Goal: Task Accomplishment & Management: Complete application form

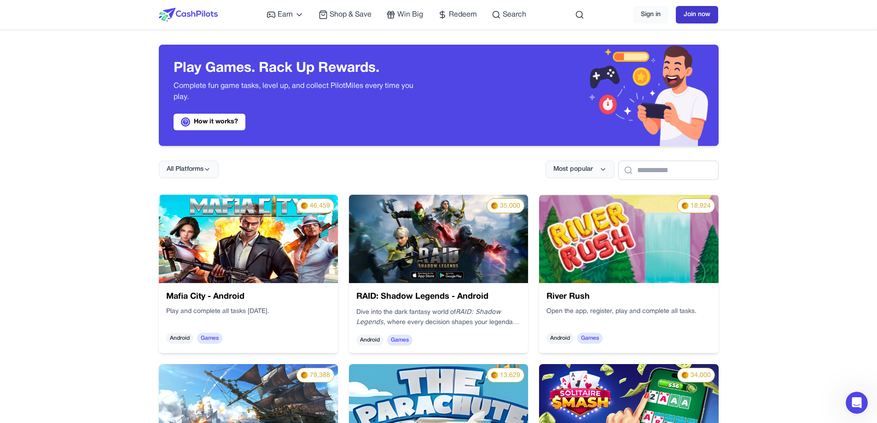
click at [690, 13] on link "Join now" at bounding box center [697, 14] width 42 height 17
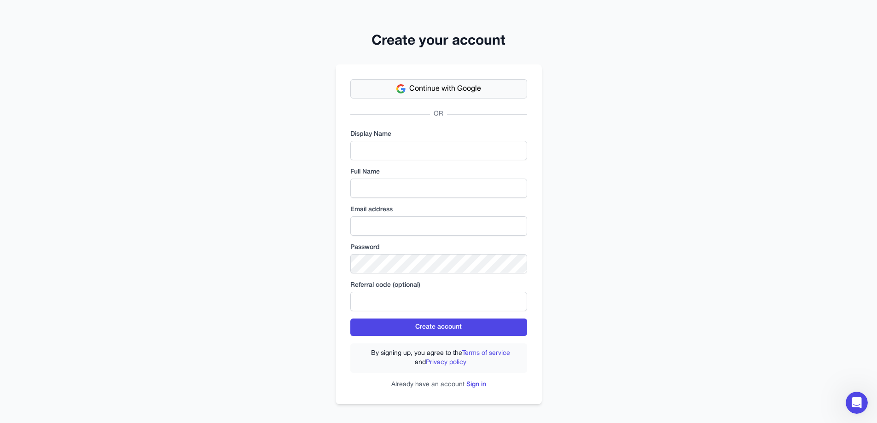
click at [449, 91] on span "Continue with Google" at bounding box center [445, 88] width 72 height 11
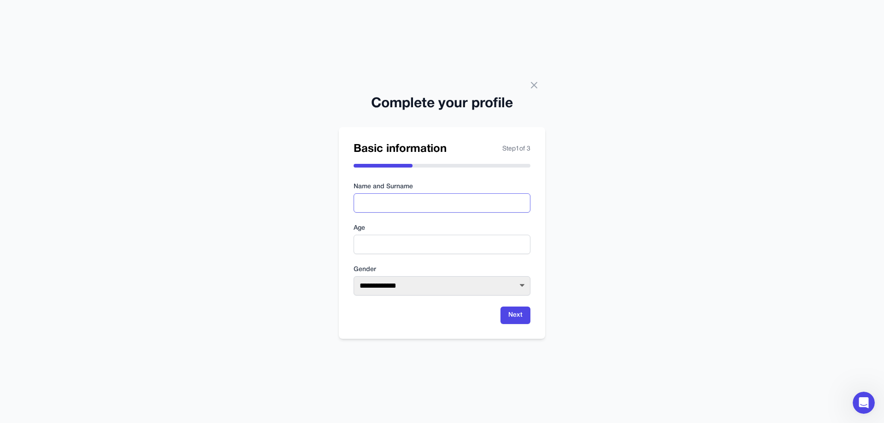
click at [410, 200] on input "text" at bounding box center [442, 202] width 177 height 19
click at [380, 205] on input "**********" at bounding box center [442, 202] width 177 height 19
type input "**********"
type input "**"
click at [449, 289] on select "**********" at bounding box center [442, 285] width 177 height 19
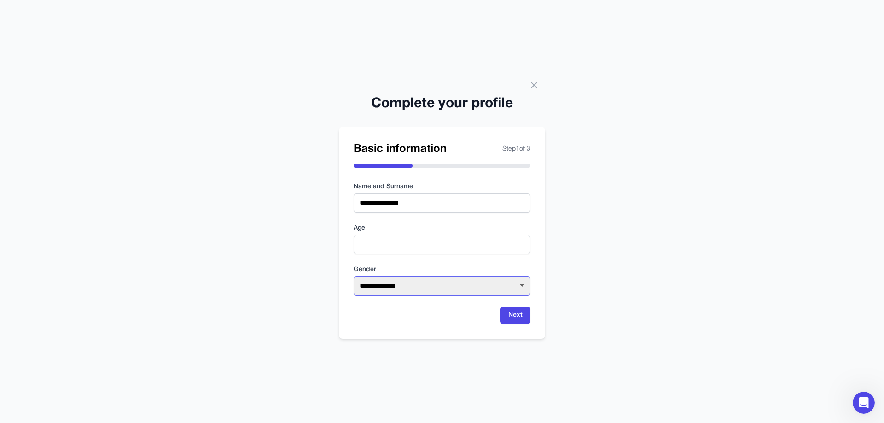
select select "****"
click at [354, 276] on select "**********" at bounding box center [442, 285] width 177 height 19
click at [512, 315] on button "Next" at bounding box center [516, 315] width 30 height 17
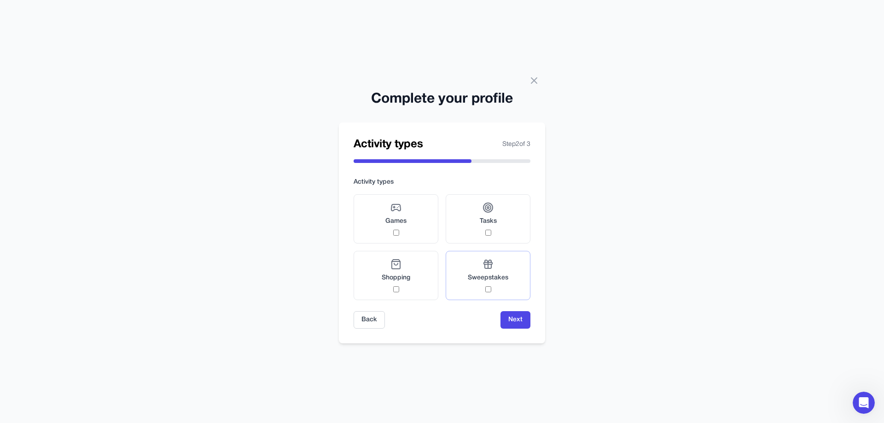
click at [491, 287] on div "Sweepstakes" at bounding box center [488, 276] width 41 height 34
click at [394, 228] on div "Games" at bounding box center [395, 219] width 21 height 34
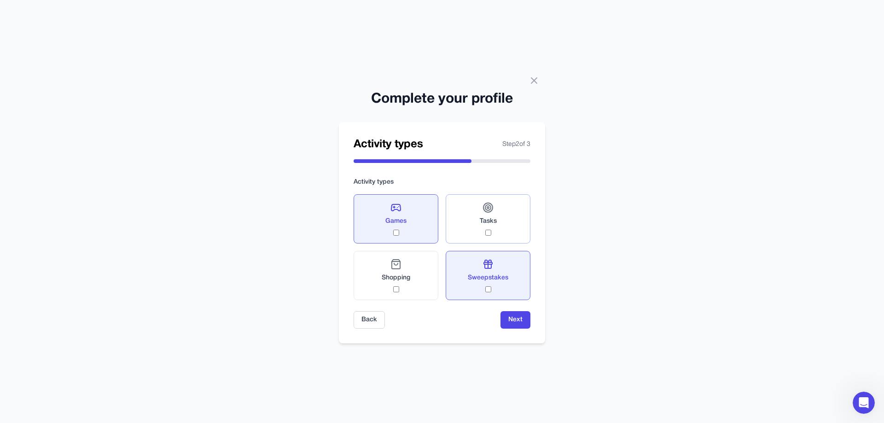
click at [480, 231] on div "Tasks" at bounding box center [488, 219] width 17 height 34
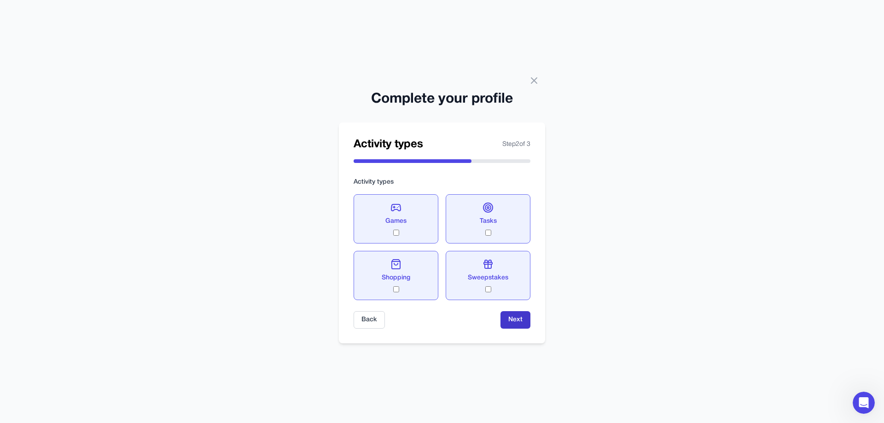
click at [517, 320] on button "Next" at bounding box center [516, 319] width 30 height 17
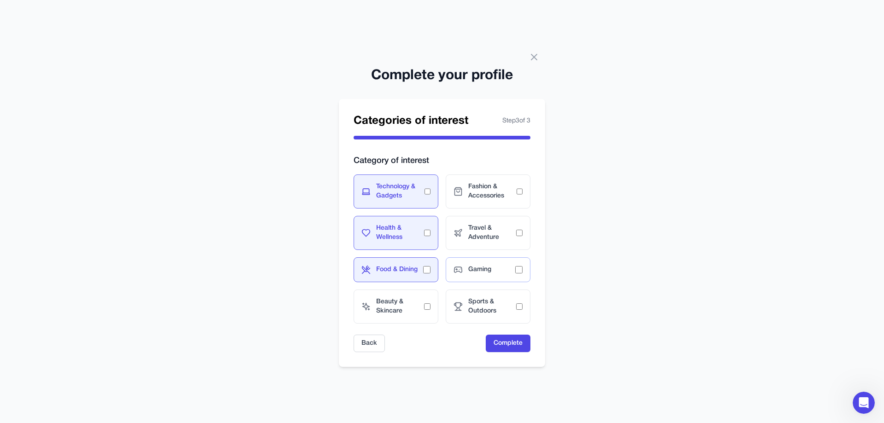
click at [506, 271] on span "Gaming" at bounding box center [491, 269] width 47 height 9
click at [417, 302] on span "Beauty & Skincare" at bounding box center [400, 306] width 48 height 18
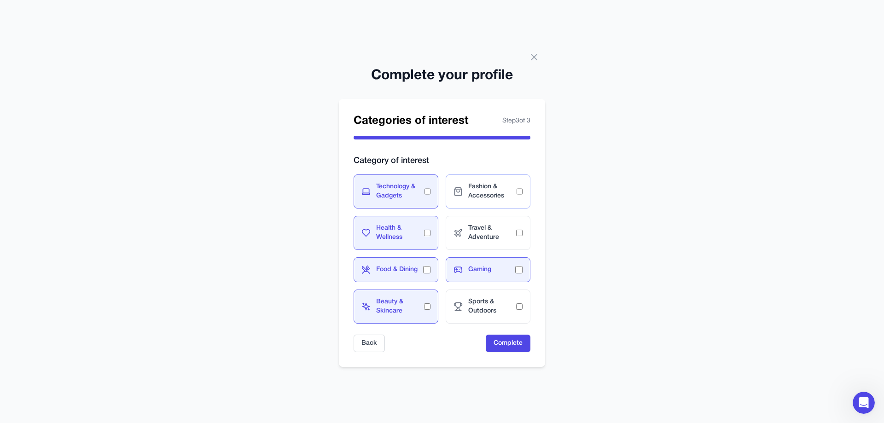
click at [489, 200] on span "Fashion & Accessories" at bounding box center [492, 191] width 48 height 18
click at [506, 340] on button "Complete" at bounding box center [508, 343] width 45 height 17
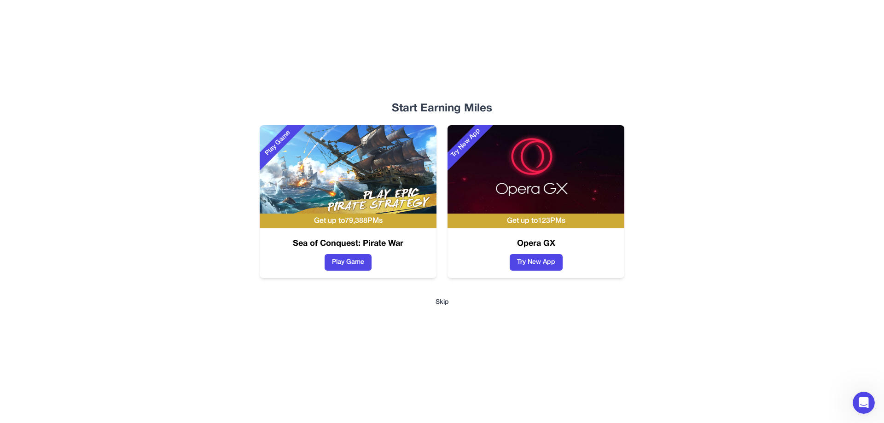
click at [436, 302] on button "Skip" at bounding box center [442, 302] width 13 height 9
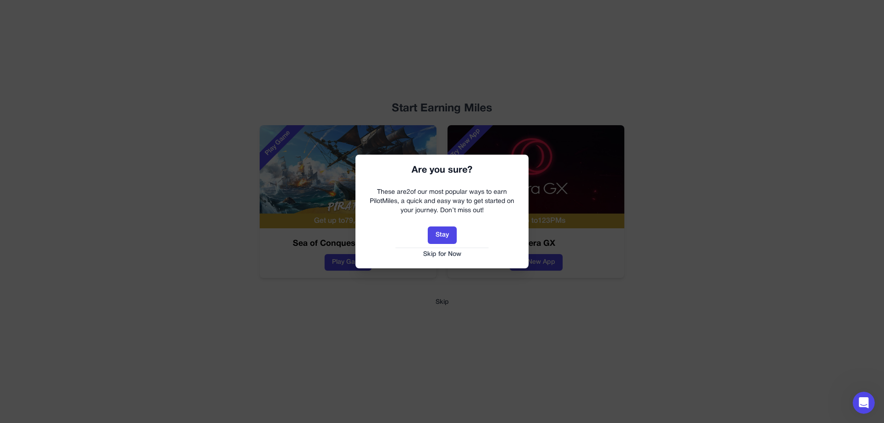
click at [452, 254] on button "Skip for Now" at bounding box center [442, 254] width 155 height 9
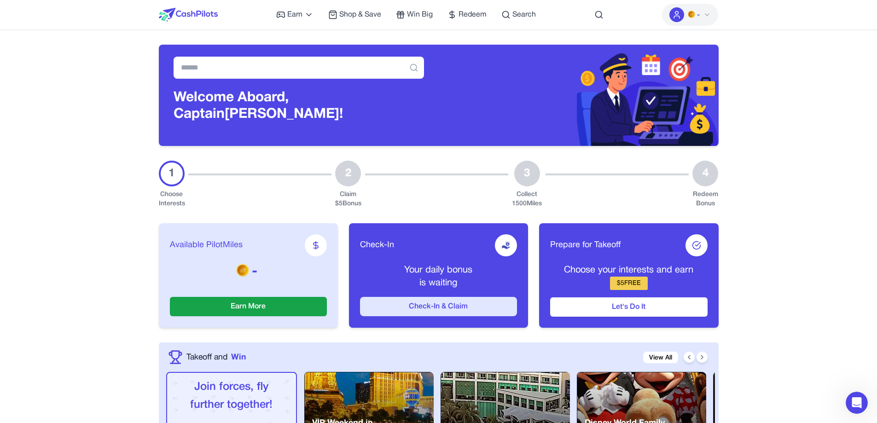
click at [441, 302] on button "Check-In & Claim" at bounding box center [438, 306] width 157 height 19
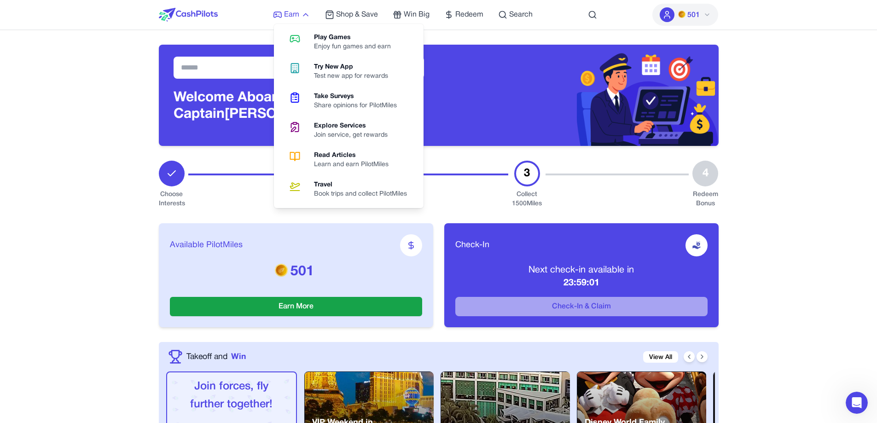
click at [301, 15] on link "Earn" at bounding box center [291, 14] width 37 height 11
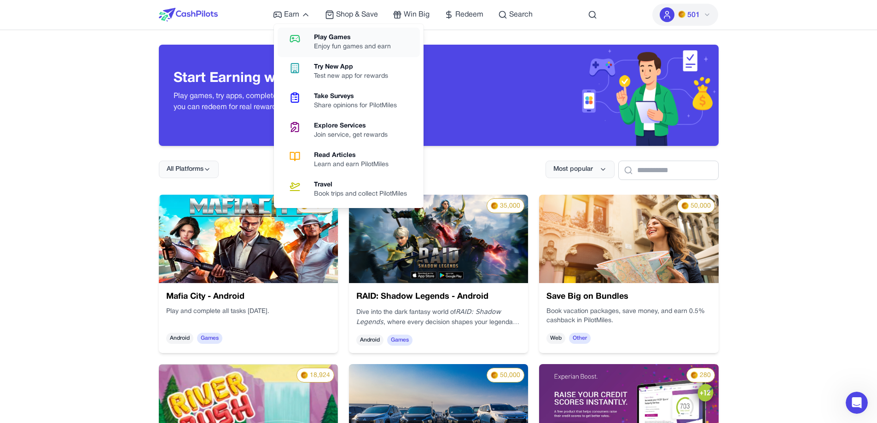
click at [328, 41] on div "Play Games" at bounding box center [356, 37] width 84 height 9
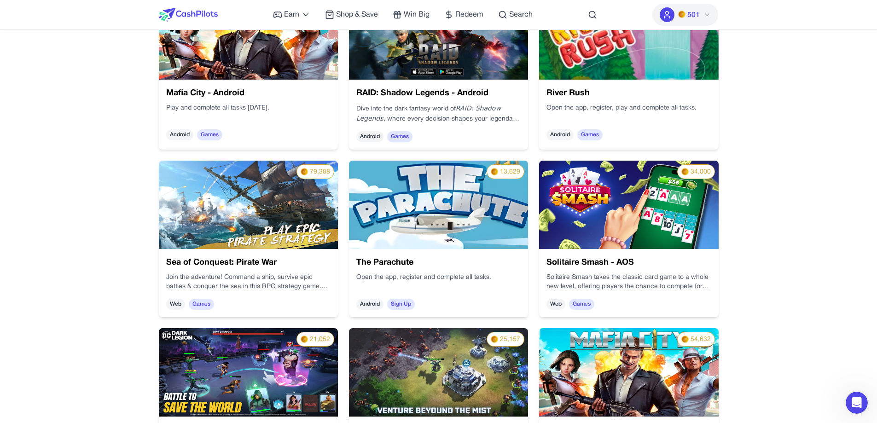
scroll to position [230, 0]
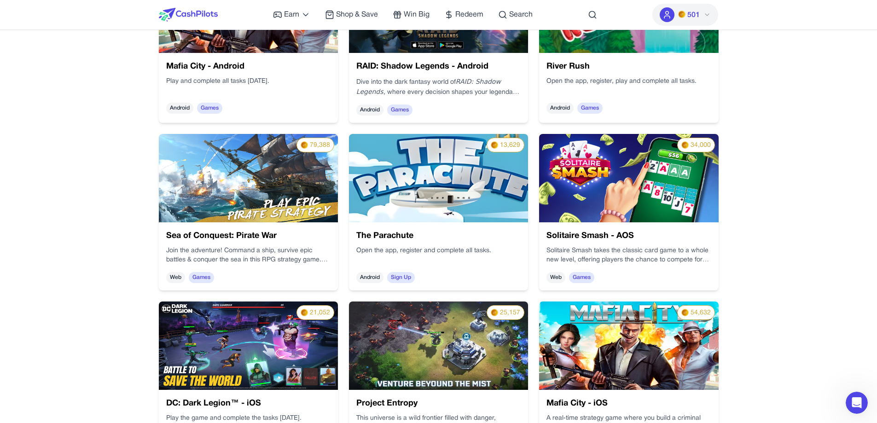
click at [552, 273] on span "Web" at bounding box center [556, 277] width 19 height 11
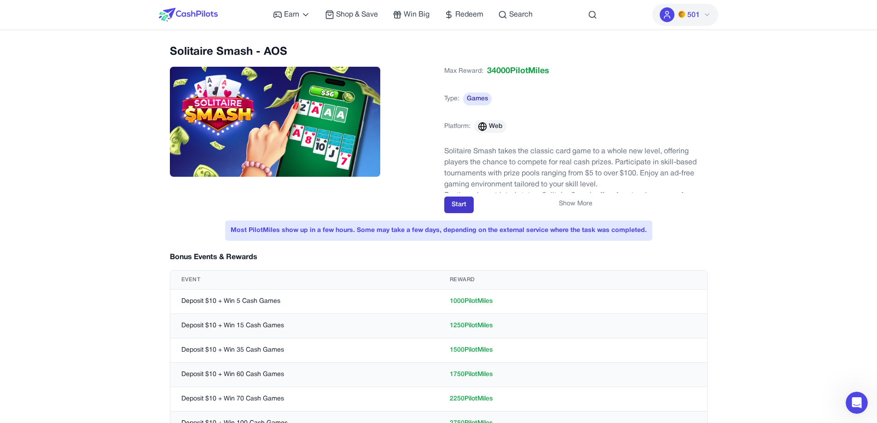
click at [460, 203] on button "Start" at bounding box center [458, 205] width 29 height 17
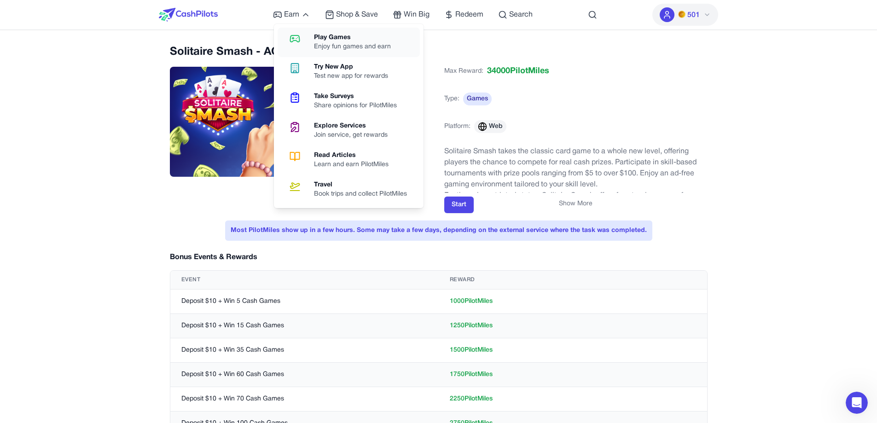
click at [342, 42] on div "Play Games" at bounding box center [356, 37] width 84 height 9
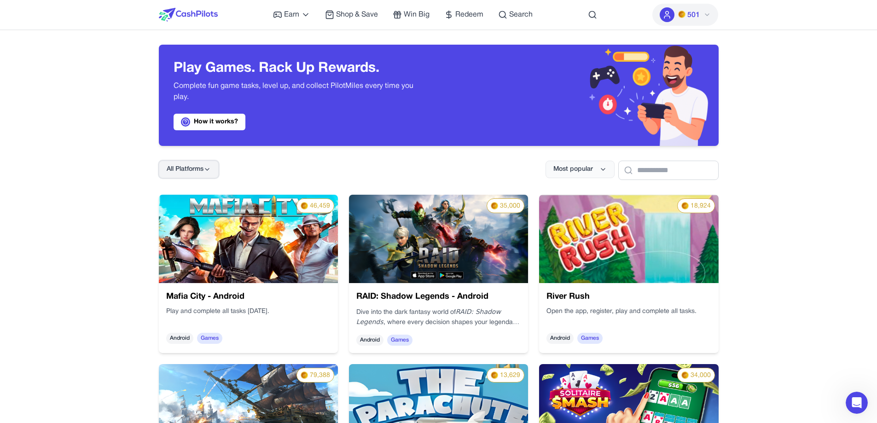
click at [195, 173] on span "All Platforms" at bounding box center [185, 169] width 37 height 9
click at [176, 209] on div "Web" at bounding box center [188, 209] width 58 height 19
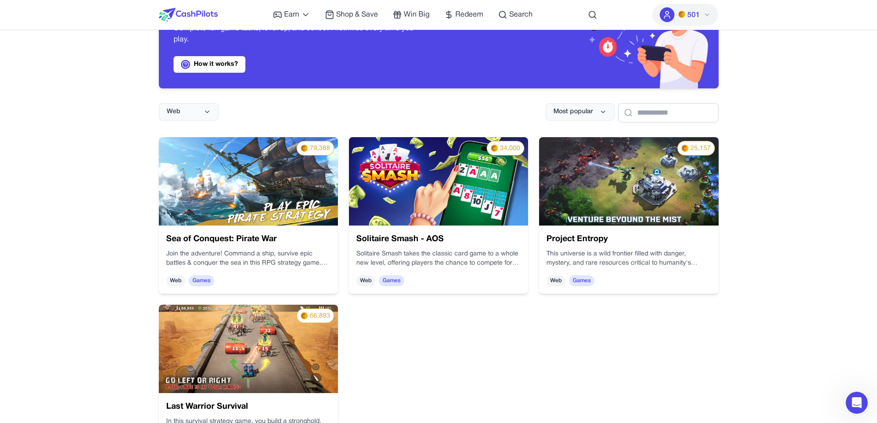
scroll to position [184, 0]
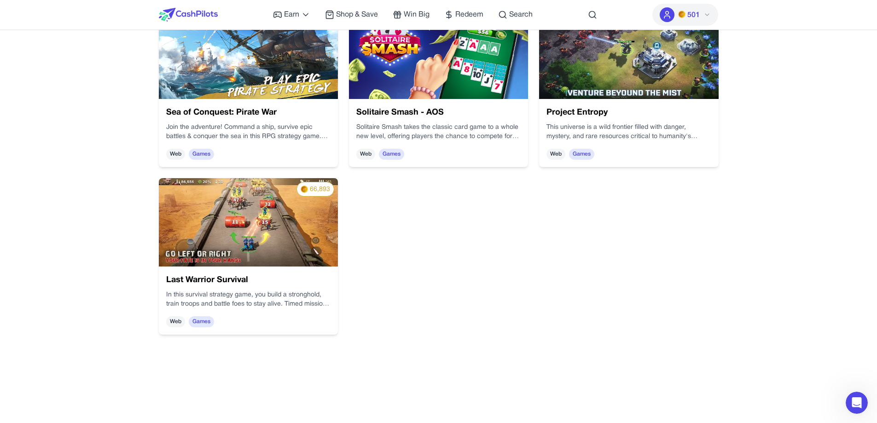
click at [429, 74] on img at bounding box center [438, 55] width 179 height 88
